Goal: Contribute content

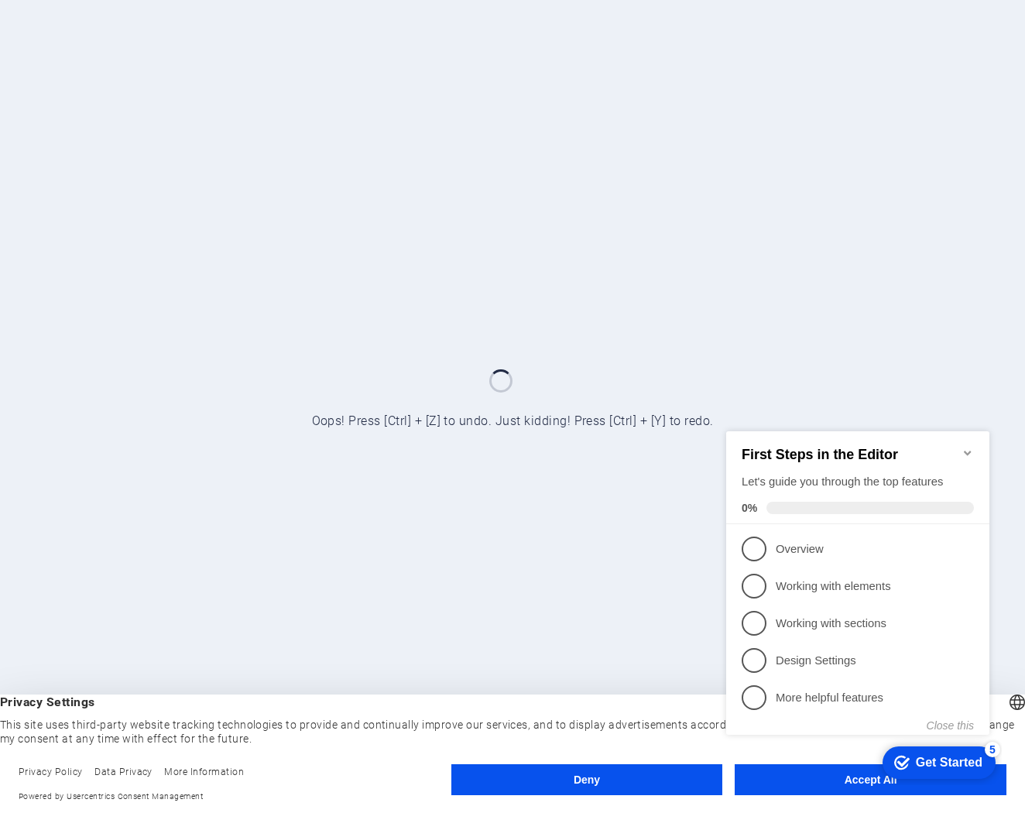
click at [968, 450] on icon "Minimize checklist" at bounding box center [967, 452] width 7 height 5
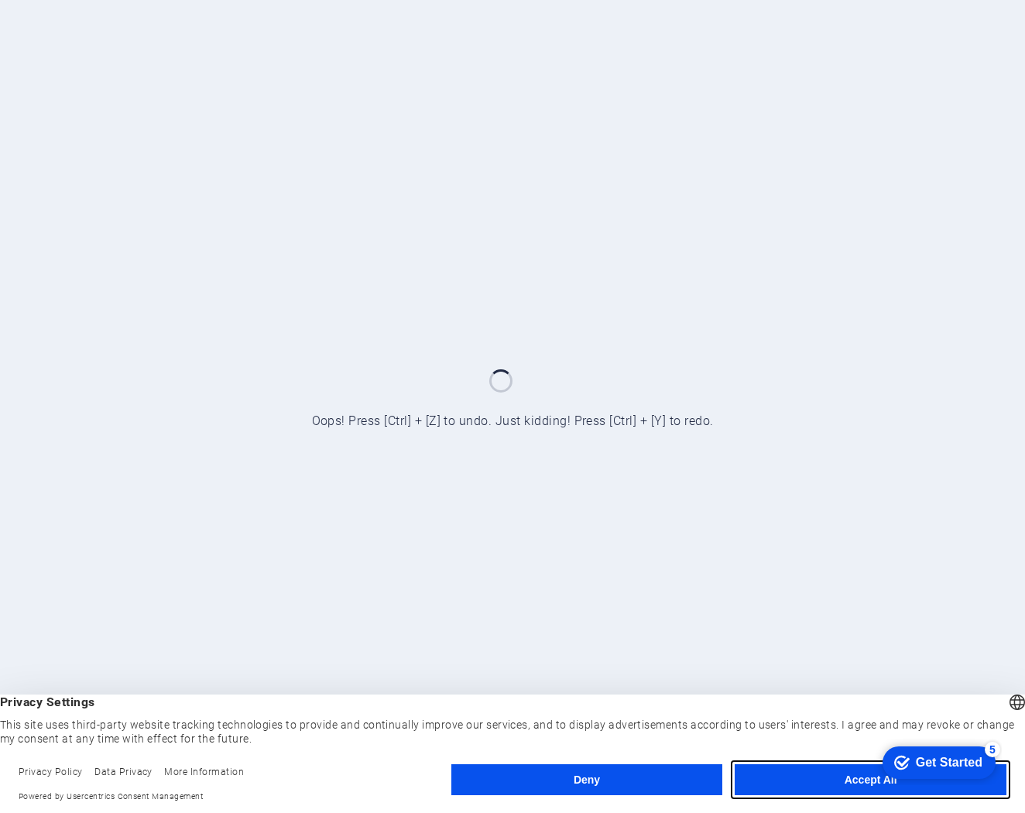
click at [852, 782] on button "Accept All" at bounding box center [871, 779] width 272 height 31
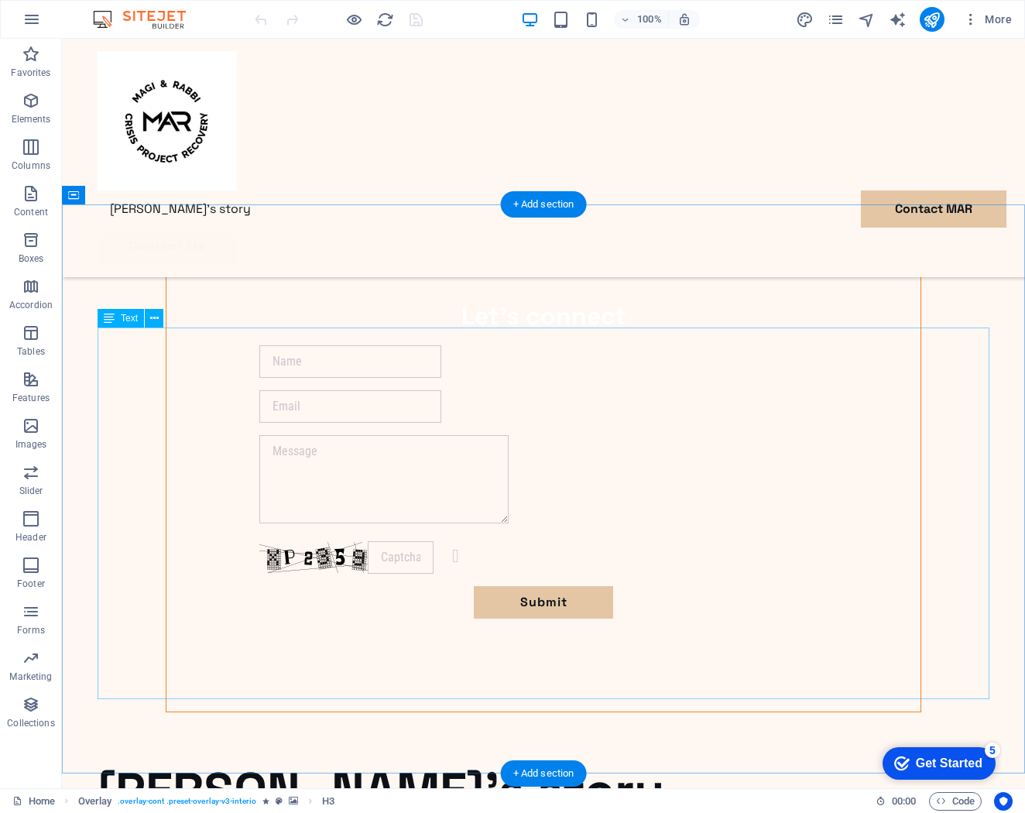
scroll to position [1550, 0]
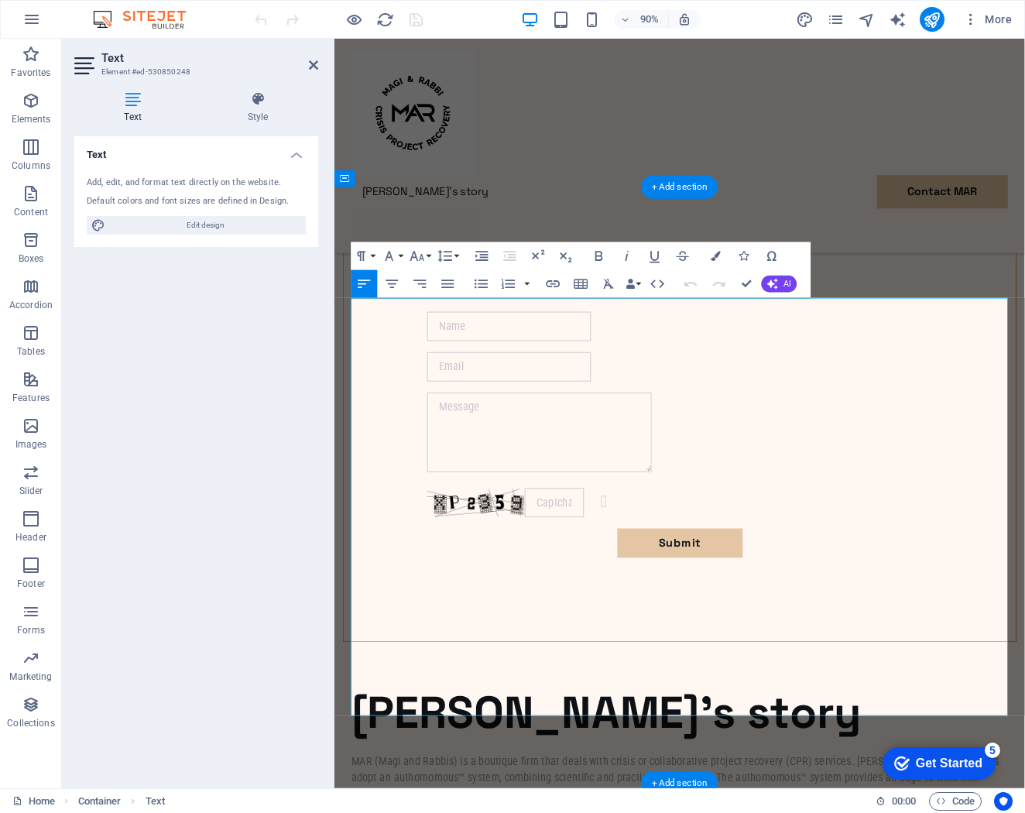
drag, startPoint x: 561, startPoint y: 651, endPoint x: 494, endPoint y: 651, distance: 66.6
drag, startPoint x: 789, startPoint y: 653, endPoint x: 738, endPoint y: 653, distance: 51.1
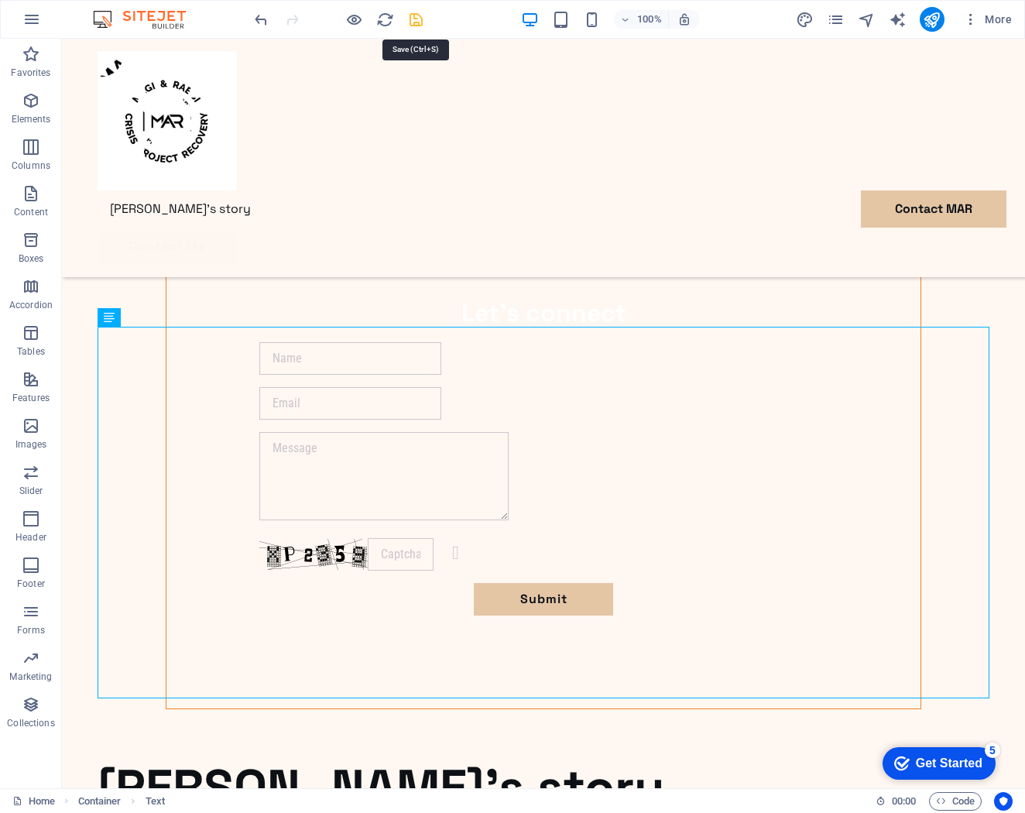
click at [414, 17] on icon "save" at bounding box center [416, 20] width 18 height 18
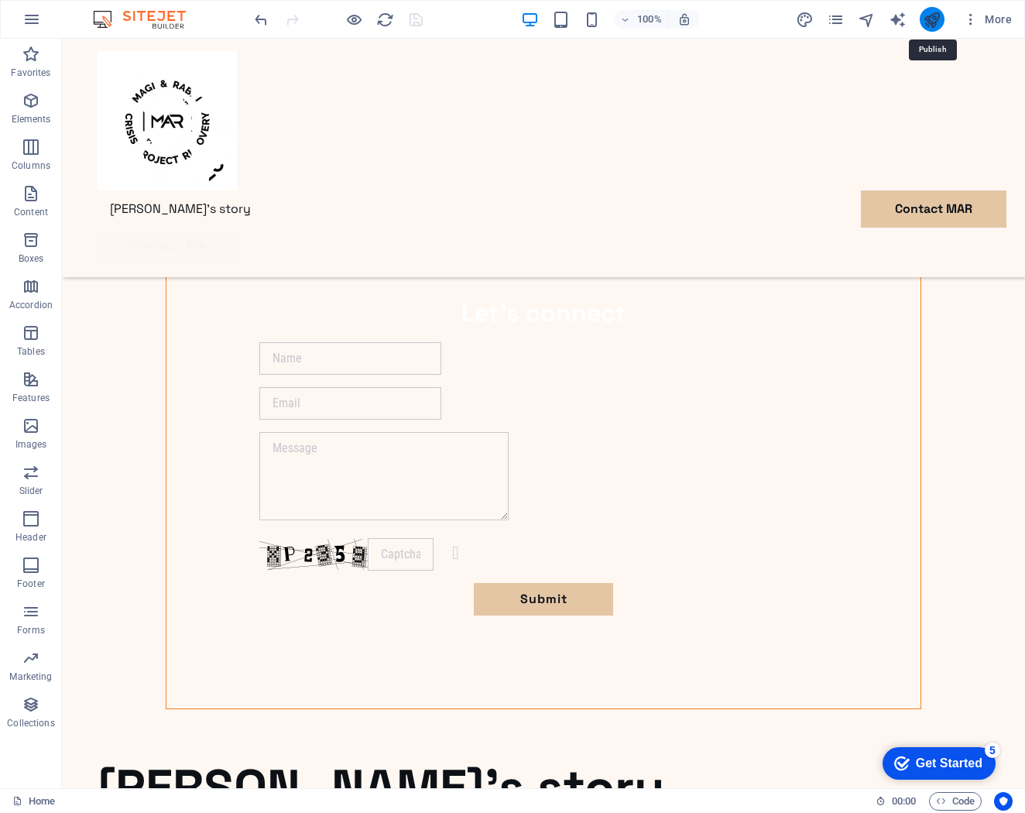
click at [934, 16] on icon "publish" at bounding box center [932, 20] width 18 height 18
